Goal: Task Accomplishment & Management: Use online tool/utility

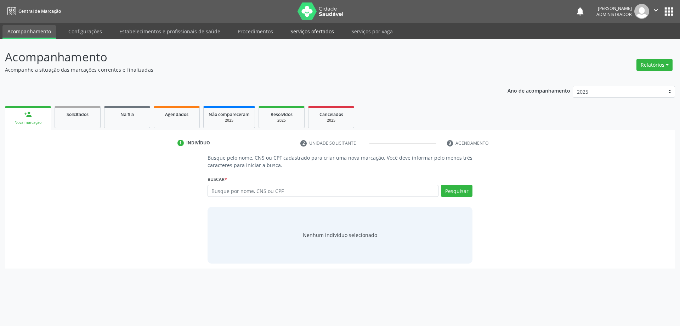
click at [305, 34] on link "Serviços ofertados" at bounding box center [312, 31] width 53 height 12
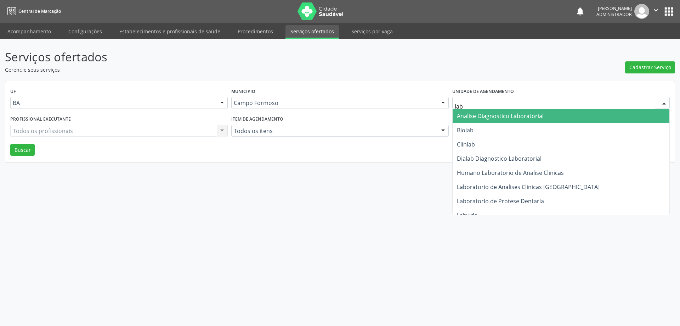
type input "labo"
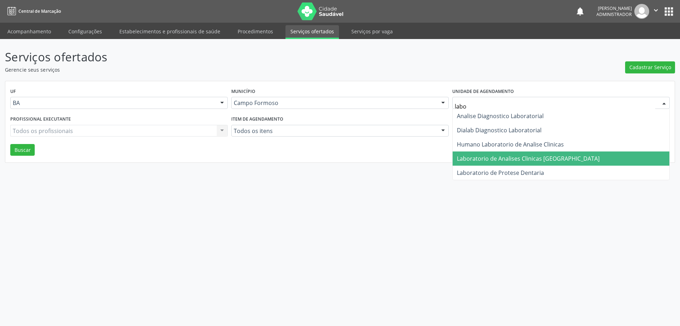
click at [481, 161] on span "Laboratorio de Analises Clinicas Sao Francisco" at bounding box center [528, 158] width 143 height 8
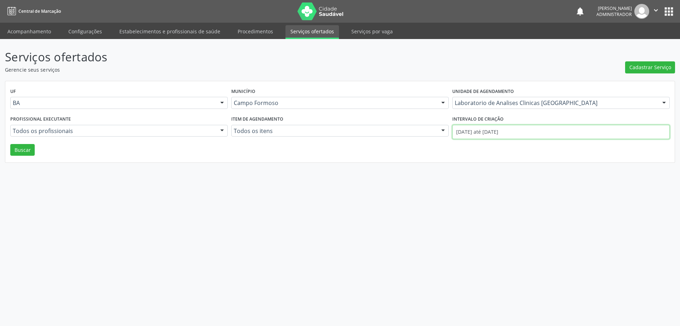
click at [496, 132] on input "01/10/2025 até 03/10/2025" at bounding box center [561, 132] width 218 height 14
click at [16, 150] on button "Buscar" at bounding box center [22, 150] width 24 height 12
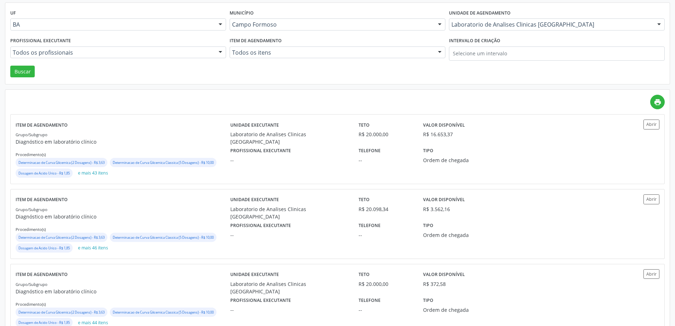
scroll to position [106, 0]
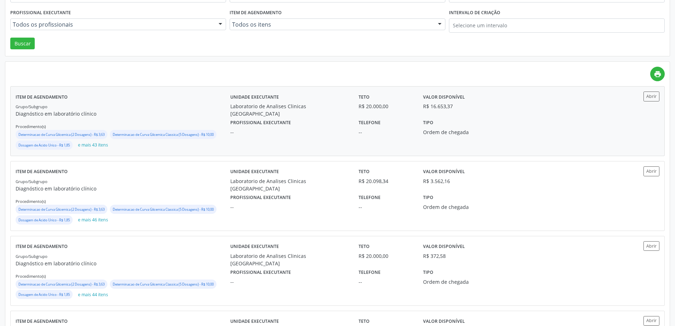
click at [563, 124] on div "Profissional executante -- Telefone -- Tipo Ordem de chegada" at bounding box center [417, 126] width 385 height 18
click at [649, 173] on button "Abrir" at bounding box center [651, 171] width 16 height 10
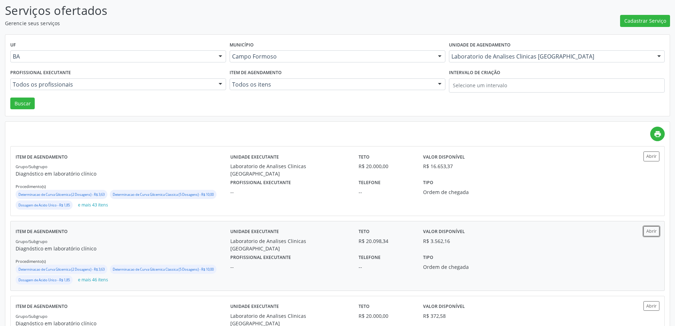
scroll to position [0, 0]
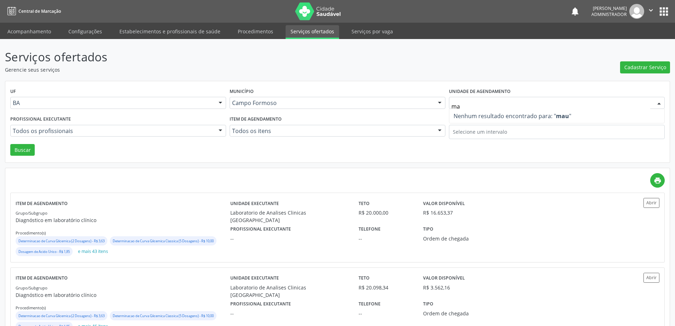
type input "m"
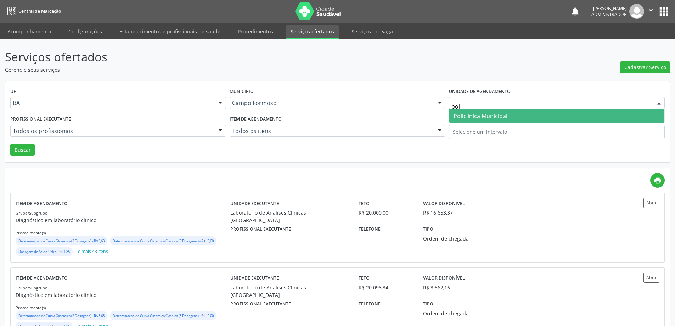
type input "poli"
click at [469, 117] on span "Policlínica Municipal" at bounding box center [480, 116] width 54 height 8
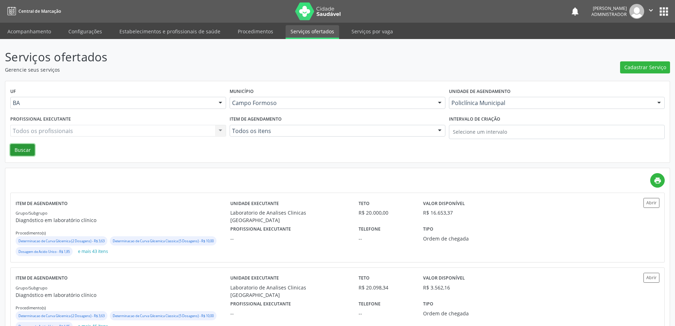
click at [21, 148] on button "Buscar" at bounding box center [22, 150] width 24 height 12
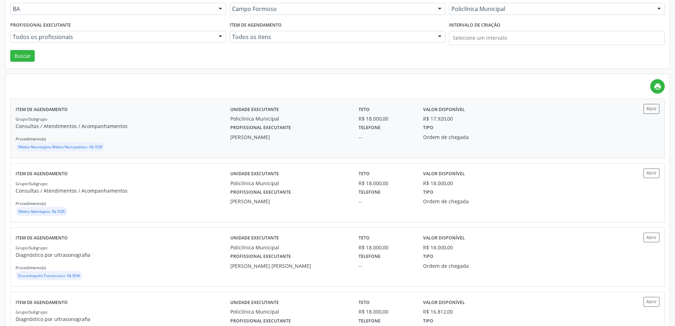
scroll to position [106, 0]
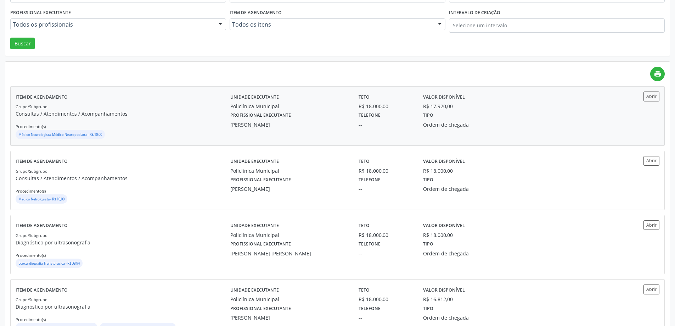
click at [611, 112] on div "Abrir" at bounding box center [632, 115] width 53 height 49
click at [658, 161] on button "Abrir" at bounding box center [651, 161] width 16 height 10
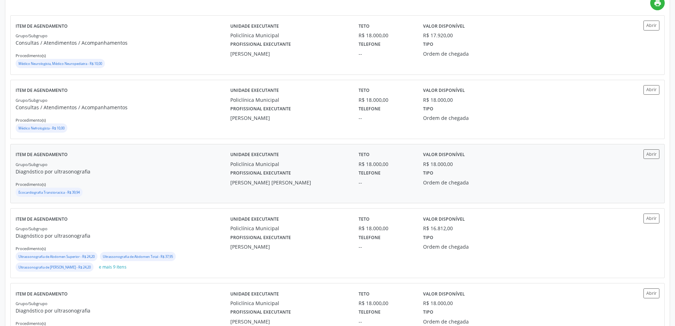
click at [442, 179] on div "Ordem de chegada" at bounding box center [466, 182] width 86 height 7
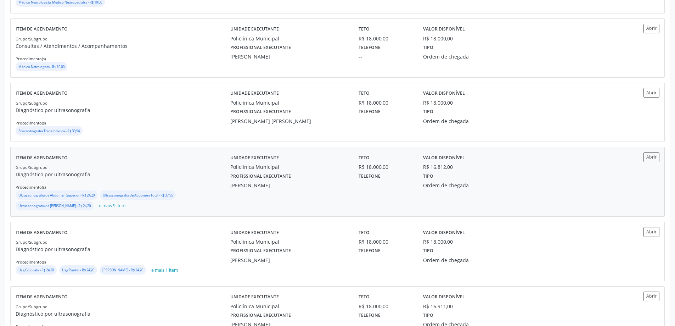
scroll to position [248, 0]
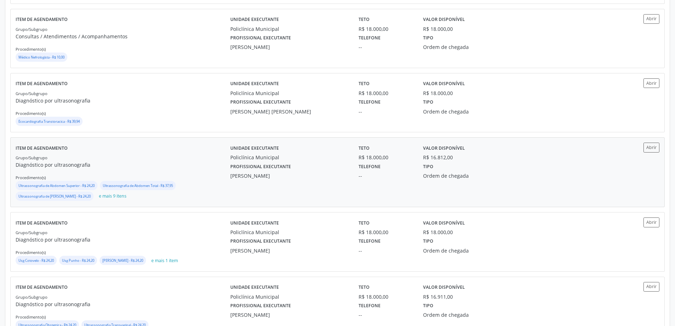
click at [399, 185] on div "Unidade executante Policlínica Municipal Teto R$ 18.000,00 Valor disponível R$ …" at bounding box center [418, 171] width 376 height 59
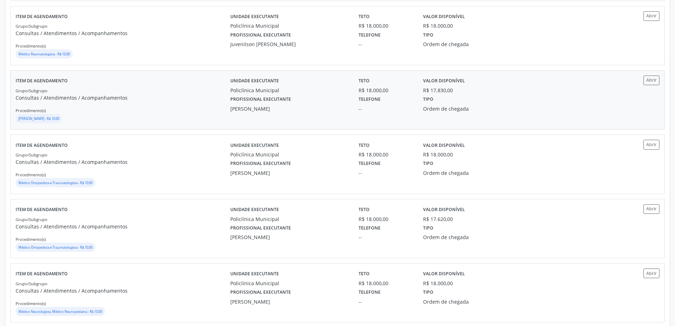
scroll to position [850, 0]
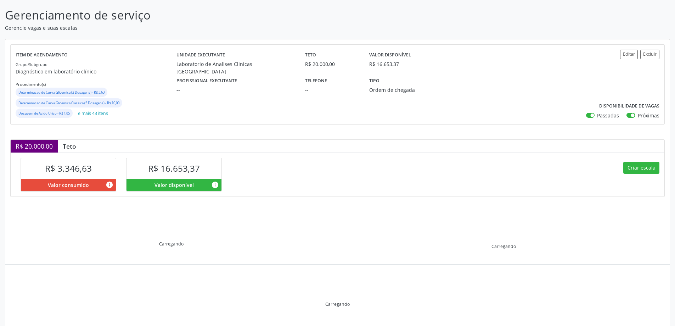
scroll to position [58, 0]
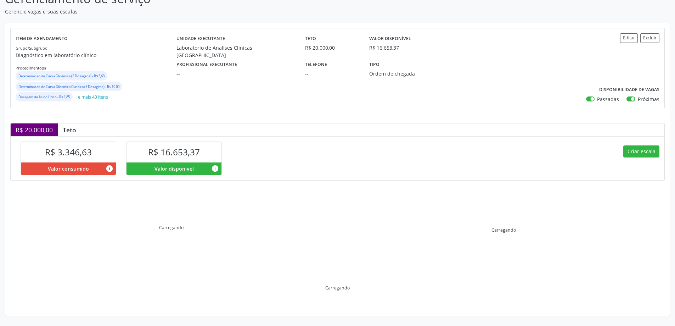
drag, startPoint x: 158, startPoint y: 153, endPoint x: 203, endPoint y: 155, distance: 45.4
click at [203, 155] on div "R$ 16.653,37" at bounding box center [173, 152] width 95 height 20
click at [242, 147] on div "R$ 3.346,63 Valor consumido info R$ 16.653,37 Valor disponível info" at bounding box center [174, 157] width 327 height 43
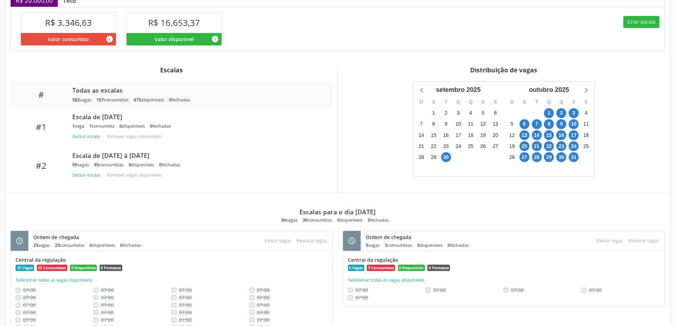
scroll to position [200, 0]
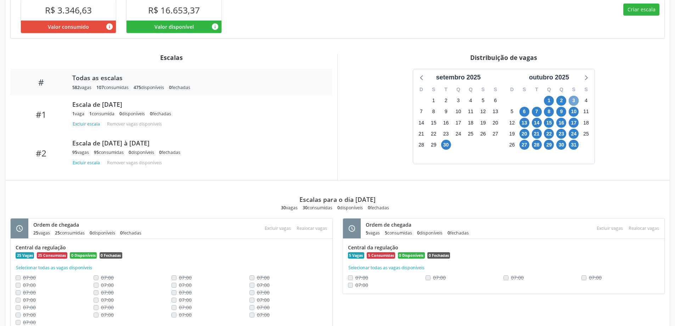
click at [573, 101] on span "3" at bounding box center [574, 101] width 10 height 10
drag, startPoint x: 309, startPoint y: 207, endPoint x: 303, endPoint y: 208, distance: 6.1
click at [303, 208] on div "30 consumidas" at bounding box center [318, 207] width 30 height 6
click at [521, 112] on span "6" at bounding box center [524, 112] width 10 height 10
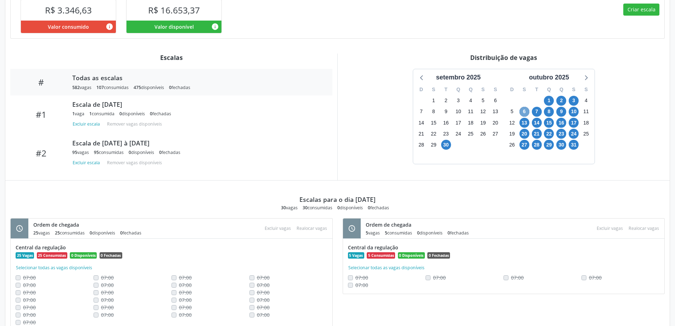
click at [521, 112] on span "6" at bounding box center [524, 112] width 10 height 10
drag, startPoint x: 344, startPoint y: 207, endPoint x: 333, endPoint y: 208, distance: 10.3
click at [333, 208] on div "30 vagas 28 consumidas 2 disponíveis 0 fechadas" at bounding box center [337, 207] width 113 height 6
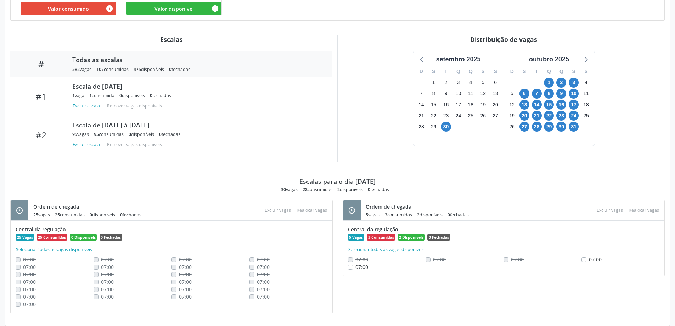
scroll to position [228, 0]
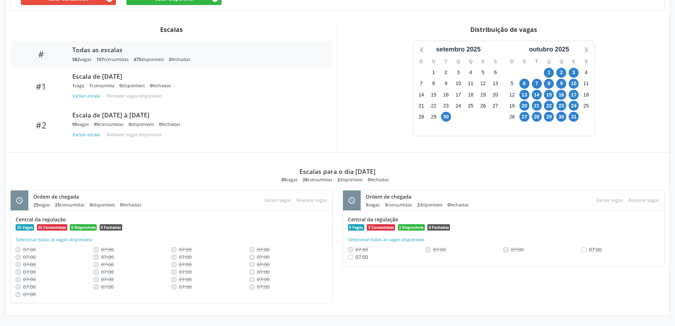
drag, startPoint x: 291, startPoint y: 182, endPoint x: 274, endPoint y: 181, distance: 16.7
click at [274, 181] on div "Escalas para o dia 06/10/2025 30 vagas 28 consumidas 2 disponíveis 0 fechadas" at bounding box center [337, 167] width 654 height 30
click at [538, 84] on span "7" at bounding box center [537, 84] width 10 height 10
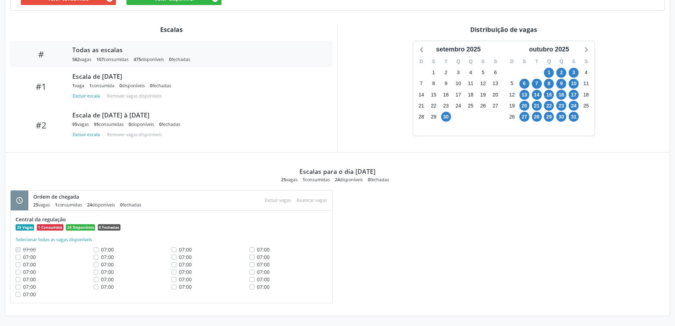
drag, startPoint x: 288, startPoint y: 181, endPoint x: 281, endPoint y: 181, distance: 6.7
click at [281, 181] on div "25 vagas" at bounding box center [289, 179] width 17 height 6
drag, startPoint x: 346, startPoint y: 179, endPoint x: 324, endPoint y: 178, distance: 22.0
click at [324, 178] on div "25 vagas 1 consumidas 24 disponíveis 0 fechadas" at bounding box center [337, 179] width 113 height 6
click at [319, 180] on div "1 consumidas" at bounding box center [316, 179] width 27 height 6
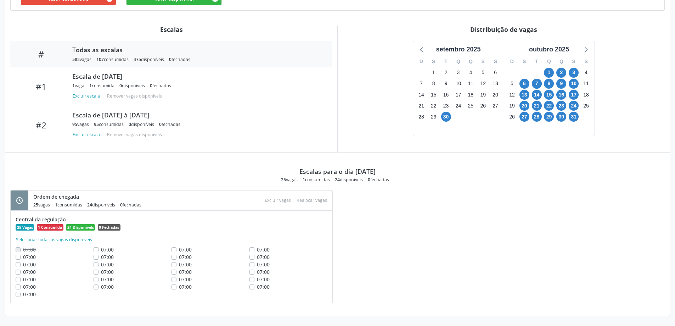
drag, startPoint x: 299, startPoint y: 179, endPoint x: 323, endPoint y: 183, distance: 24.4
click at [323, 183] on div "Escalas para o dia 07/10/2025 25 vagas 1 consumidas 24 disponíveis 0 fechadas s…" at bounding box center [337, 231] width 654 height 158
click at [325, 183] on div "Escalas para o dia 07/10/2025 25 vagas 1 consumidas 24 disponíveis 0 fechadas s…" at bounding box center [337, 231] width 654 height 158
click at [550, 84] on span "8" at bounding box center [549, 84] width 10 height 10
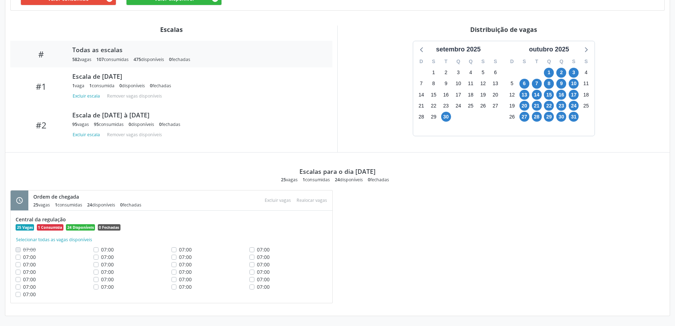
drag, startPoint x: 287, startPoint y: 180, endPoint x: 275, endPoint y: 180, distance: 12.4
click at [275, 180] on div "Escalas para o dia 08/10/2025 25 vagas 1 consumidas 24 disponíveis 0 fechadas" at bounding box center [337, 167] width 654 height 30
drag, startPoint x: 316, startPoint y: 180, endPoint x: 293, endPoint y: 180, distance: 22.3
click at [293, 180] on div "25 vagas 1 consumidas 24 disponíveis 0 fechadas" at bounding box center [337, 179] width 113 height 6
click at [350, 179] on div "24 disponíveis" at bounding box center [349, 179] width 28 height 6
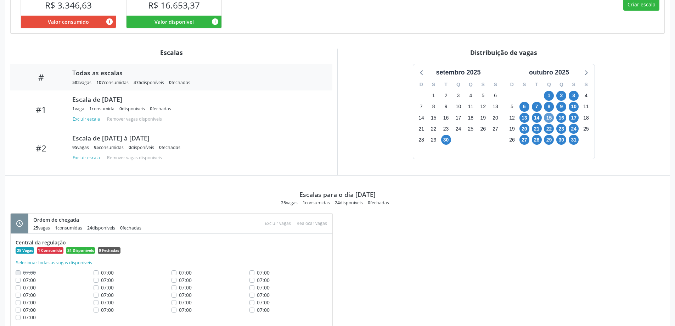
scroll to position [192, 0]
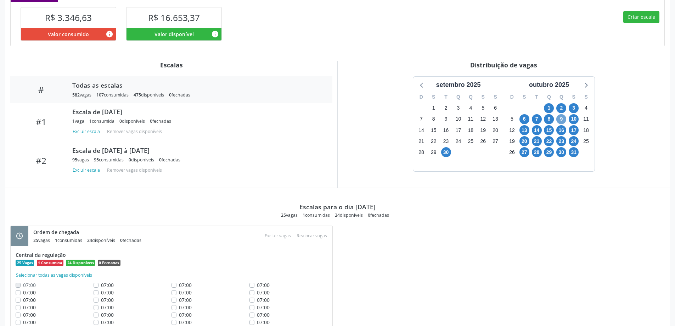
click at [563, 120] on span "9" at bounding box center [561, 119] width 10 height 10
drag, startPoint x: 340, startPoint y: 215, endPoint x: 326, endPoint y: 216, distance: 14.2
click at [326, 216] on div "25 vagas 0 consumidas 25 disponíveis 0 fechadas" at bounding box center [337, 215] width 113 height 6
click at [549, 141] on span "22" at bounding box center [549, 141] width 10 height 10
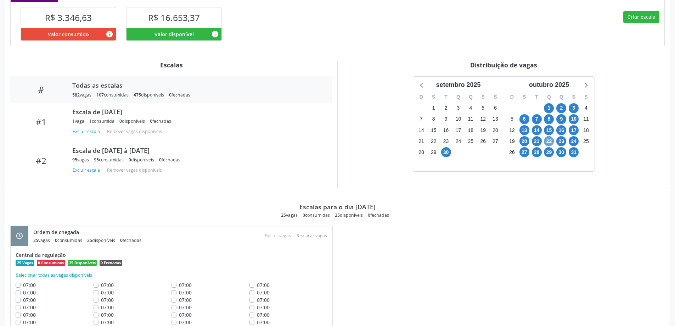
click at [549, 141] on span "22" at bounding box center [549, 141] width 10 height 10
click at [525, 123] on span "6" at bounding box center [524, 119] width 10 height 10
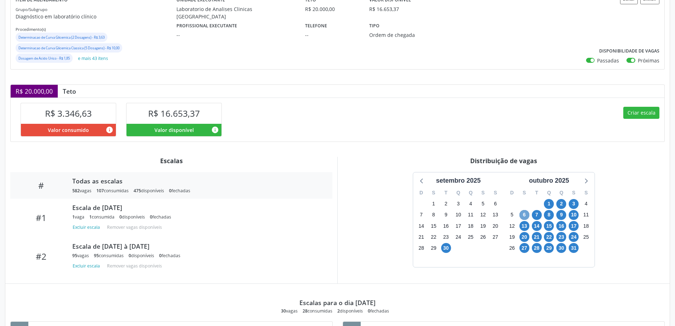
scroll to position [86, 0]
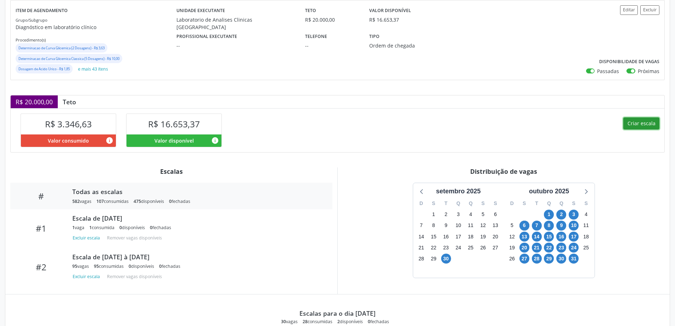
click at [633, 126] on button "Criar escala" at bounding box center [641, 123] width 36 height 12
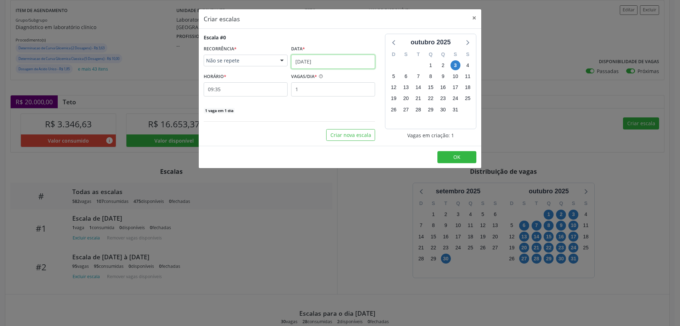
click at [322, 61] on input "03/10/2025" at bounding box center [333, 62] width 84 height 14
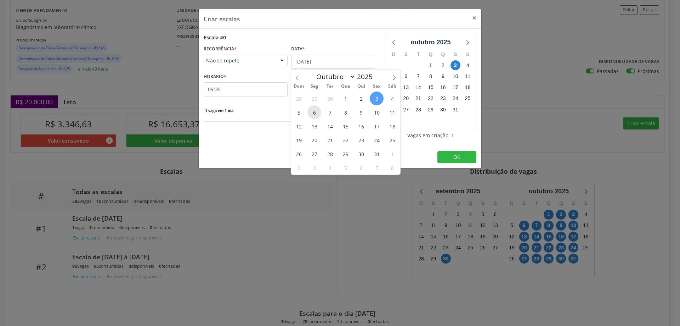
click at [315, 112] on span "6" at bounding box center [315, 112] width 14 height 14
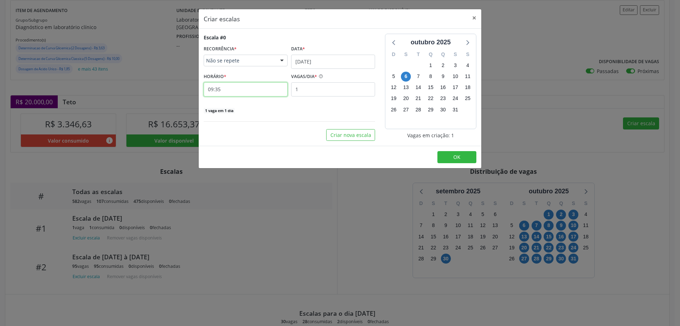
drag, startPoint x: 254, startPoint y: 94, endPoint x: 174, endPoint y: 97, distance: 80.5
click at [174, 97] on div "Criar escalas × Escala #0 RECORRÊNCIA * Não se repete Não se repete Diário/Sema…" at bounding box center [340, 163] width 680 height 326
click at [264, 88] on input "09:35" at bounding box center [246, 89] width 84 height 14
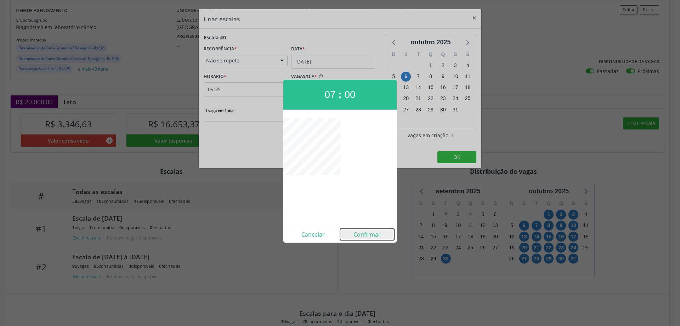
click at [361, 231] on button "Confirmar" at bounding box center [367, 234] width 54 height 11
type input "07:00"
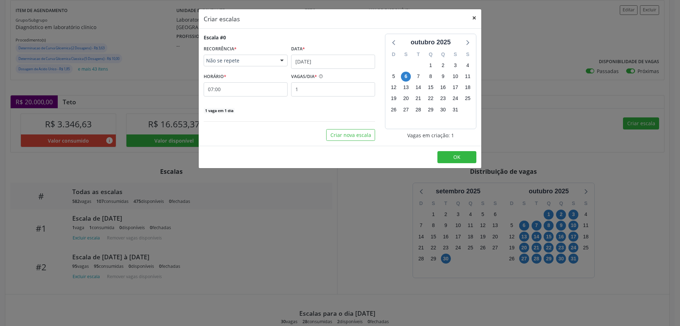
click at [473, 22] on button "×" at bounding box center [474, 17] width 14 height 17
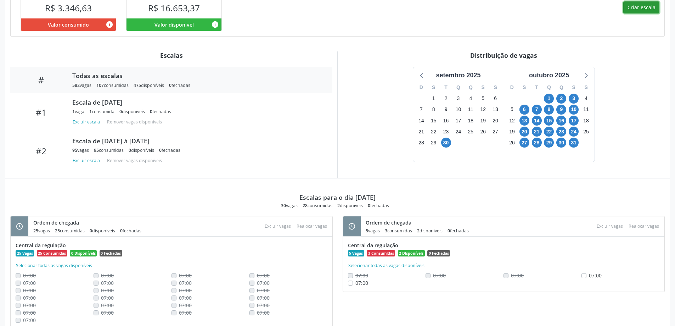
scroll to position [228, 0]
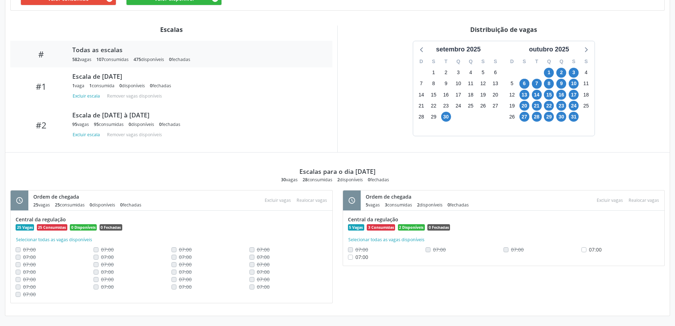
drag, startPoint x: 137, startPoint y: 62, endPoint x: 157, endPoint y: 62, distance: 20.2
click at [157, 62] on div "475 disponíveis" at bounding box center [149, 59] width 30 height 6
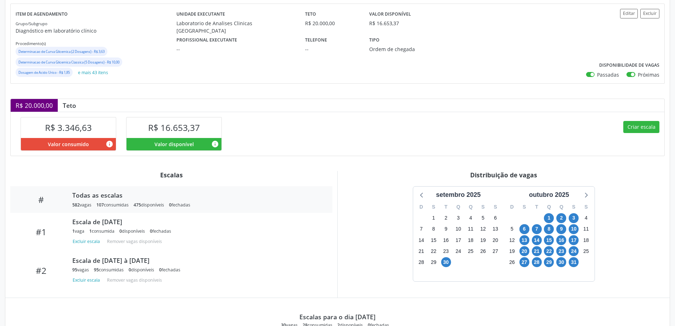
scroll to position [15, 0]
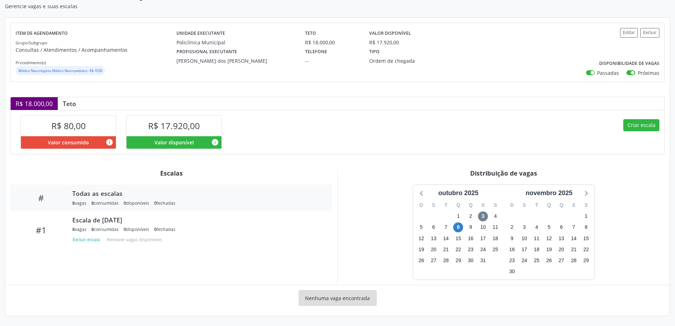
scroll to position [63, 0]
click at [459, 227] on span "8" at bounding box center [458, 227] width 10 height 10
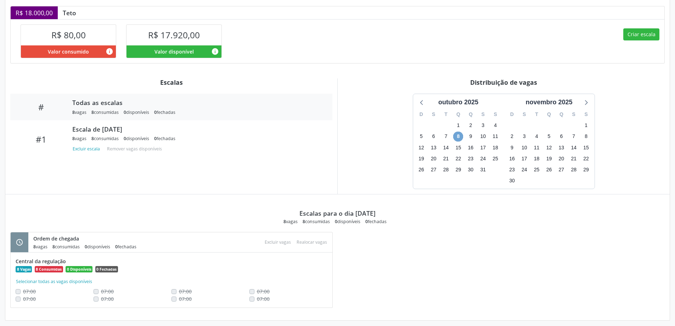
scroll to position [159, 0]
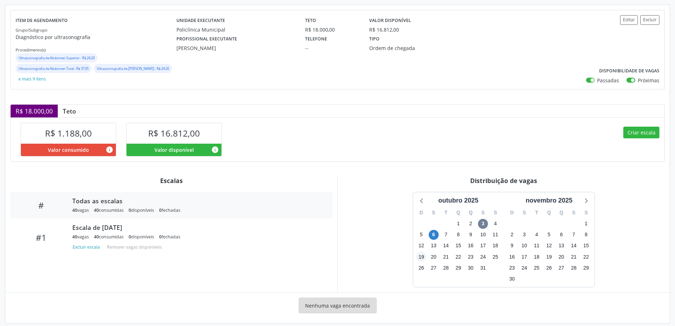
scroll to position [84, 0]
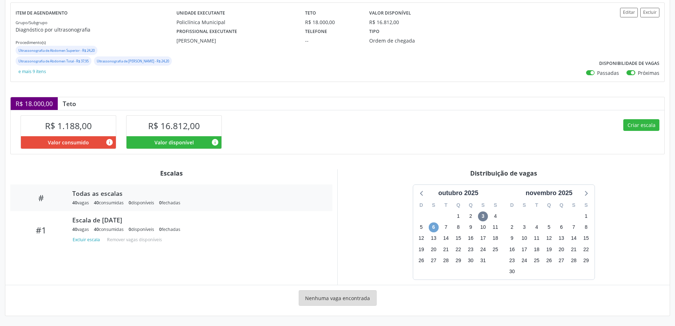
click at [434, 229] on span "6" at bounding box center [434, 227] width 10 height 10
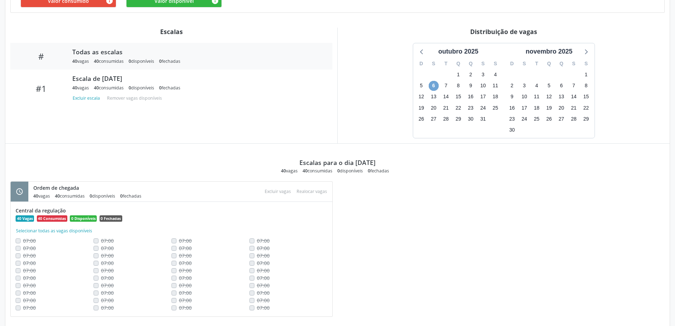
scroll to position [227, 0]
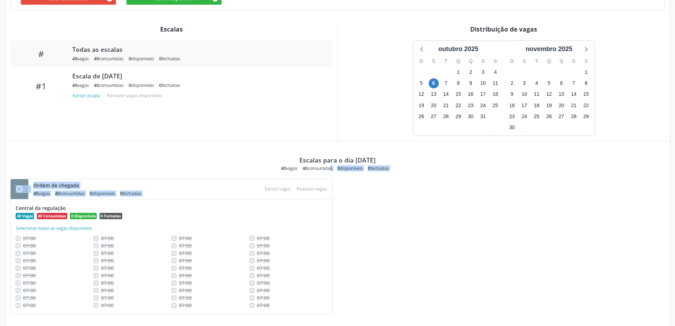
drag, startPoint x: 315, startPoint y: 168, endPoint x: 277, endPoint y: 173, distance: 38.2
click at [277, 173] on div "Escalas para o dia [DATE] 40 vagas 40 consumidas 0 disponíveis 0 fechadas sched…" at bounding box center [337, 231] width 654 height 180
click at [289, 169] on div "40 vagas" at bounding box center [289, 168] width 17 height 6
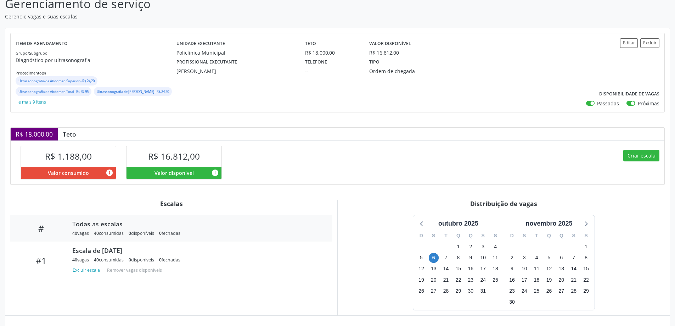
scroll to position [0, 0]
